Goal: Task Accomplishment & Management: Use online tool/utility

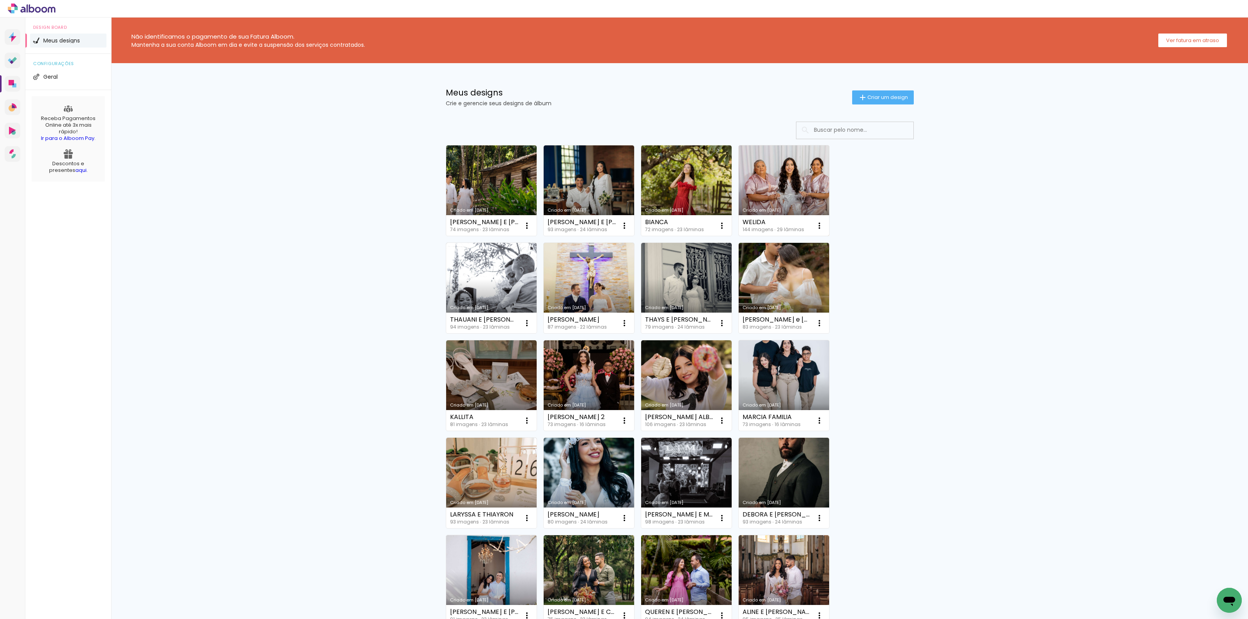
click at [776, 181] on link "Criado em [DATE]" at bounding box center [784, 190] width 90 height 90
